Goal: Task Accomplishment & Management: Use online tool/utility

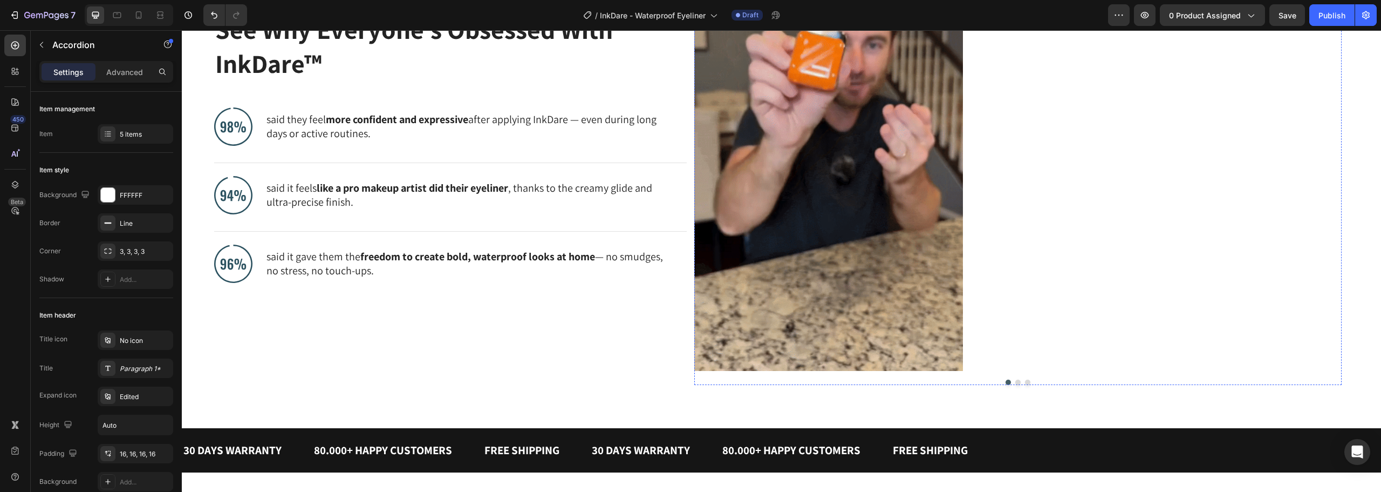
scroll to position [805, 0]
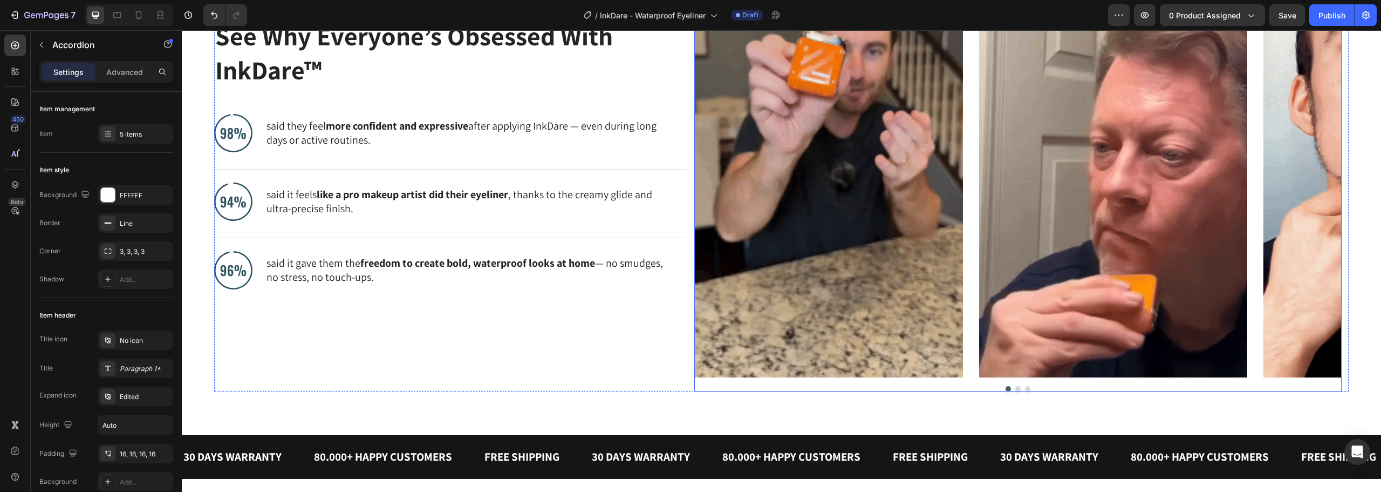
click at [961, 213] on div "Image Image Image" at bounding box center [1019, 139] width 648 height 478
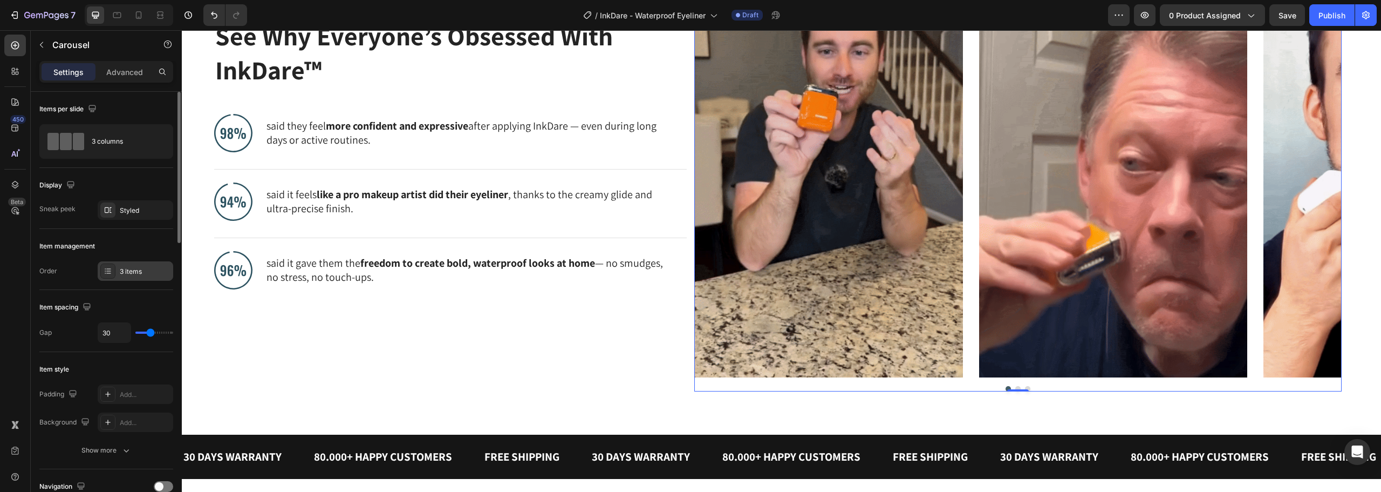
click at [137, 266] on div "3 items" at bounding box center [136, 270] width 76 height 19
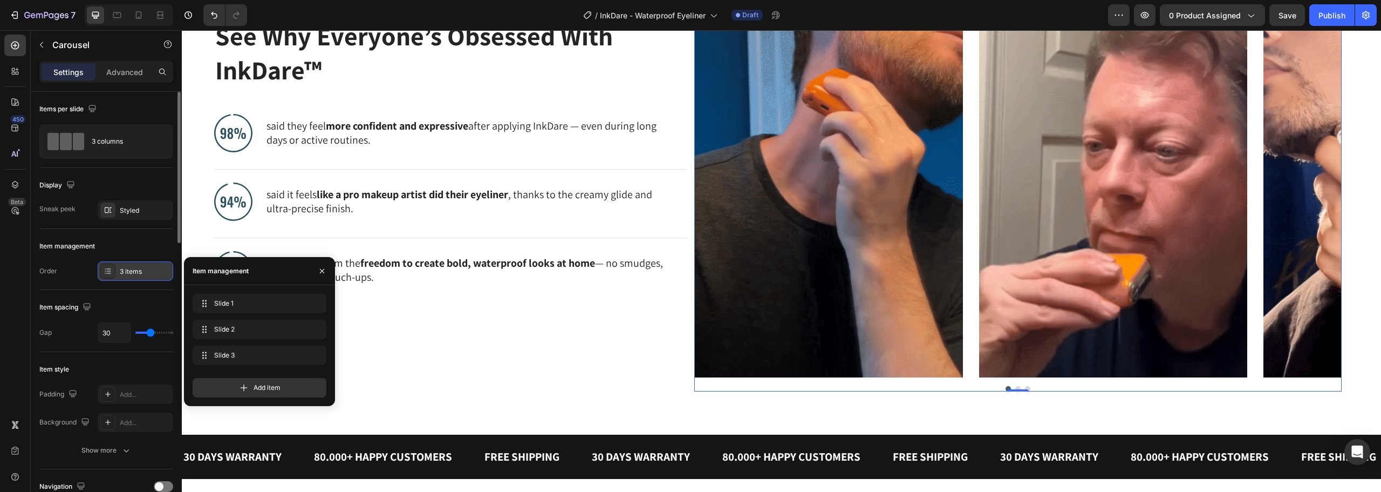
click at [137, 266] on div "3 items" at bounding box center [136, 270] width 76 height 19
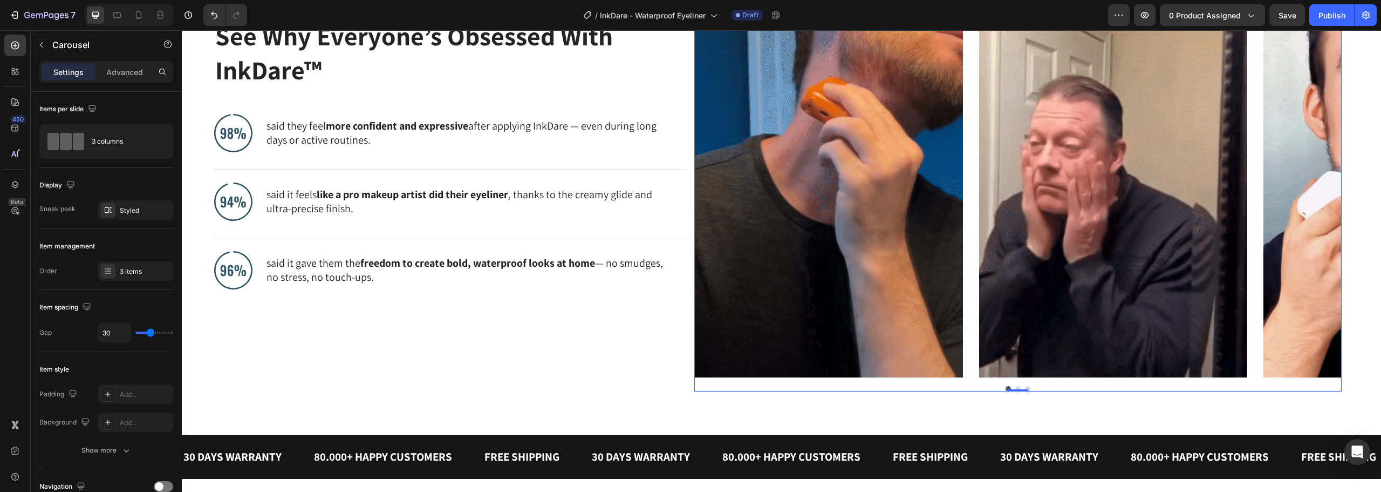
click at [1016, 388] on button "Dot" at bounding box center [1018, 388] width 5 height 5
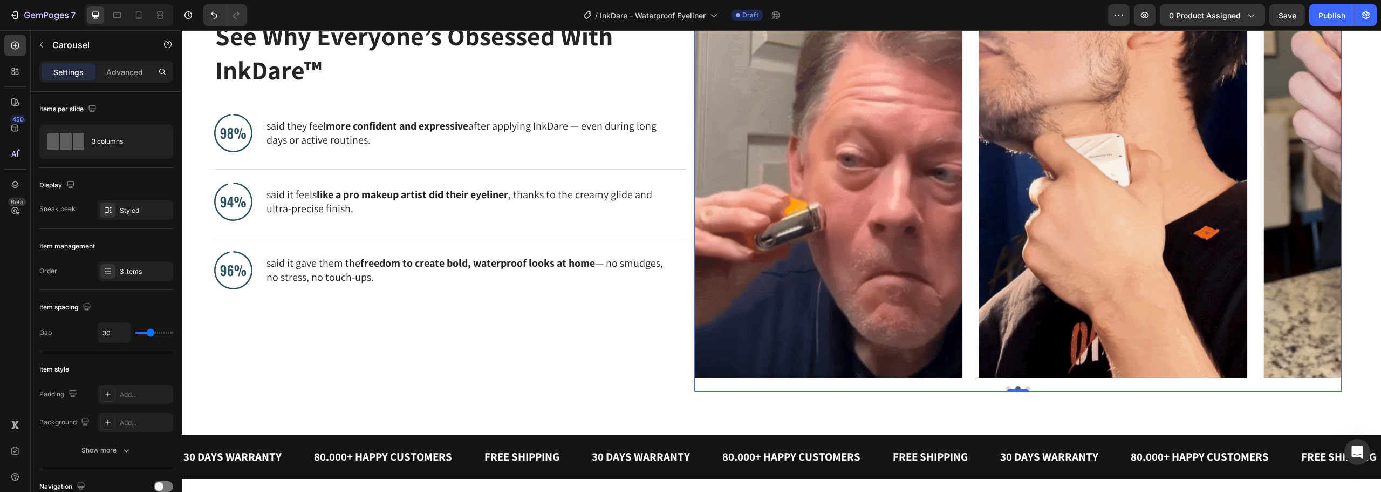
click at [966, 214] on div "Image Image Image" at bounding box center [1019, 139] width 648 height 478
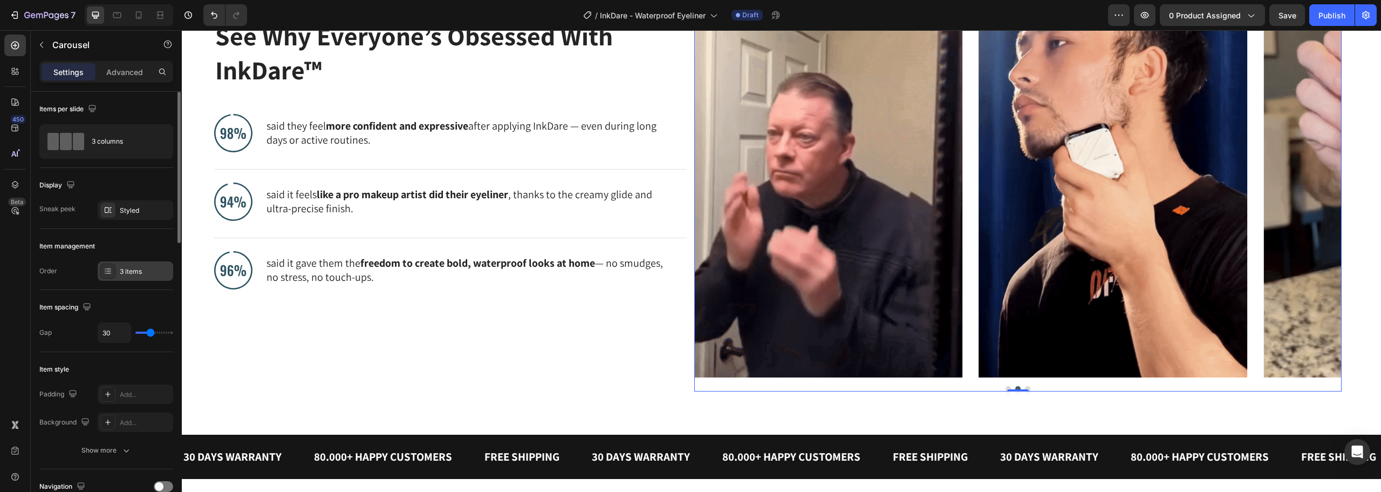
click at [127, 267] on div "3 items" at bounding box center [145, 272] width 51 height 10
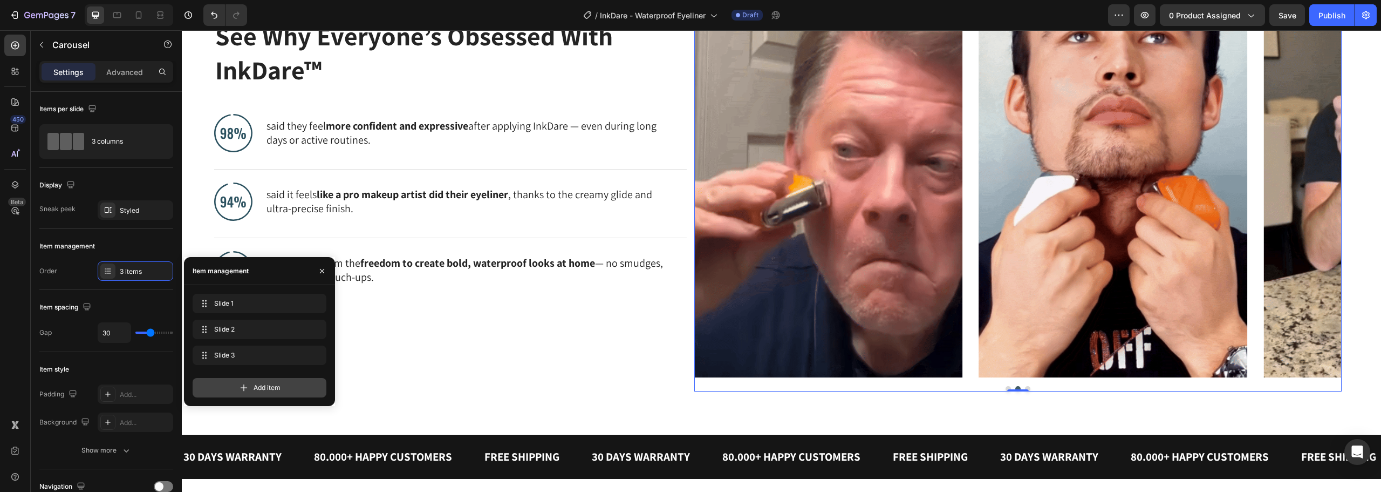
click at [260, 382] on div "Add item" at bounding box center [260, 387] width 134 height 19
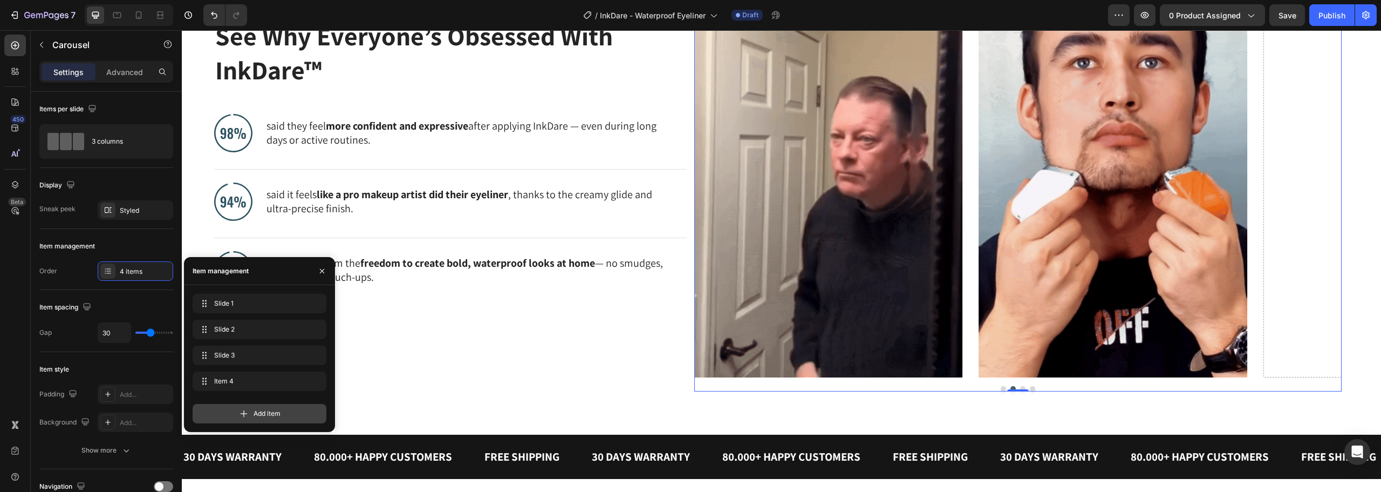
click at [254, 412] on span "Add item" at bounding box center [267, 414] width 27 height 10
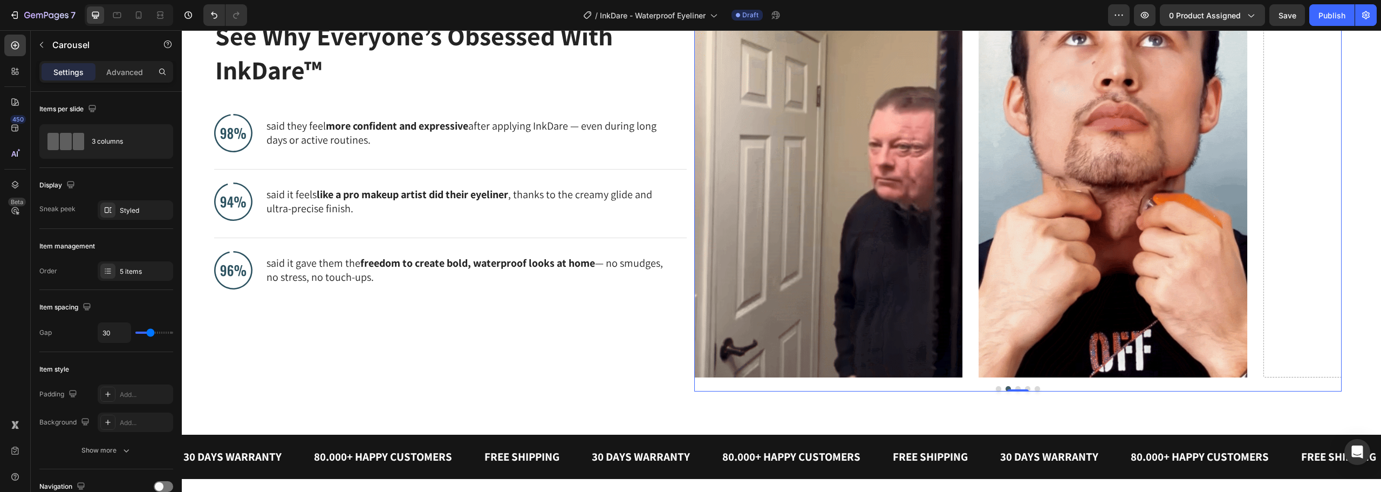
click at [1016, 388] on button "Dot" at bounding box center [1018, 388] width 5 height 5
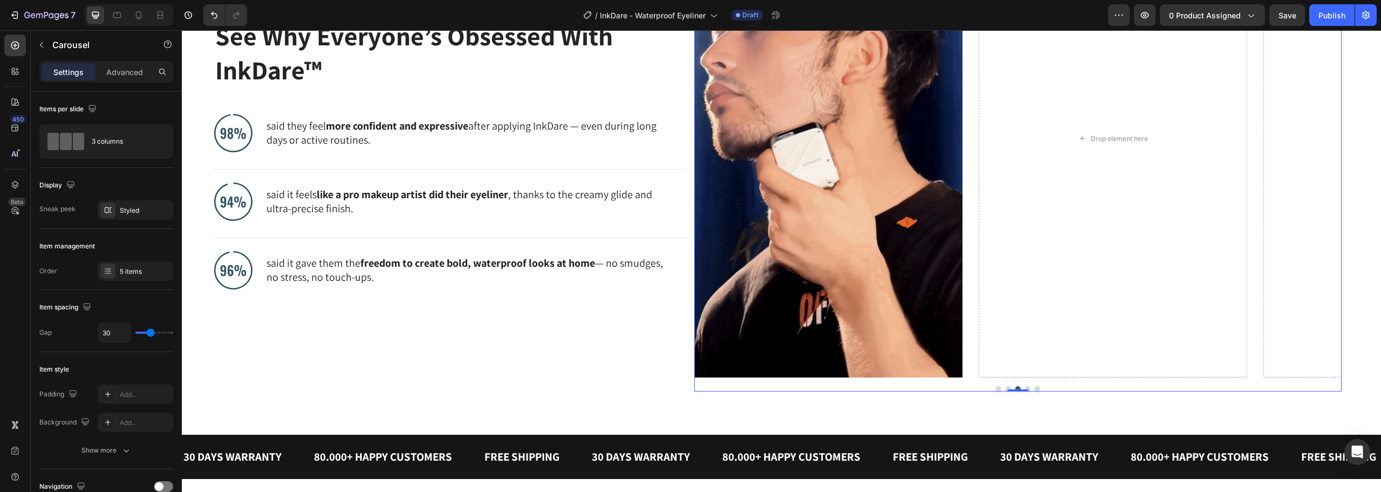
click at [1025, 389] on button "Dot" at bounding box center [1027, 388] width 5 height 5
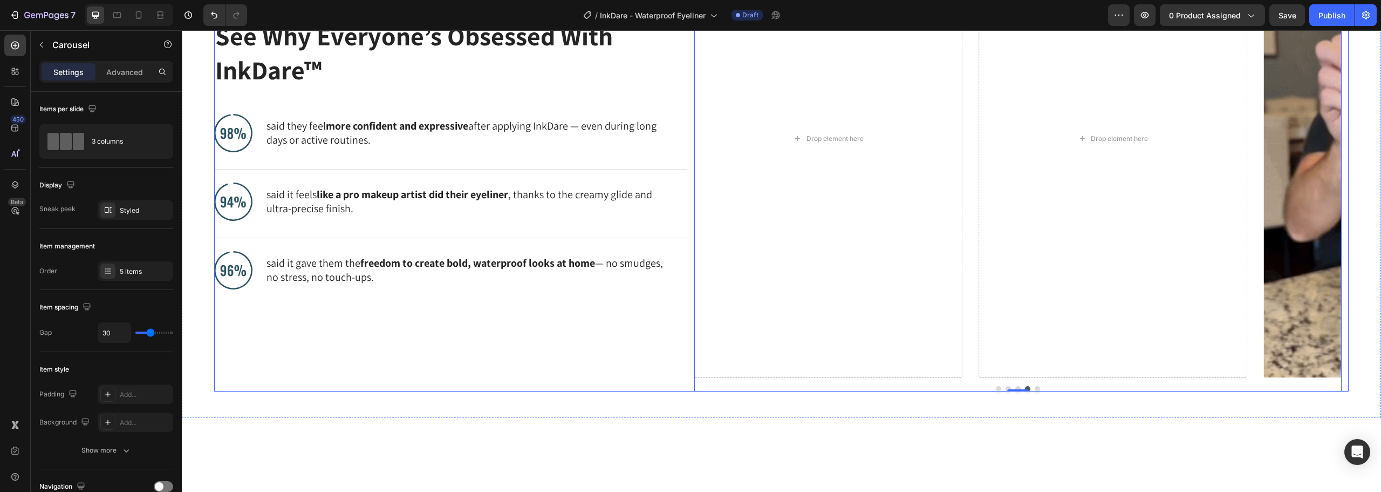
scroll to position [697, 0]
